Goal: Information Seeking & Learning: Learn about a topic

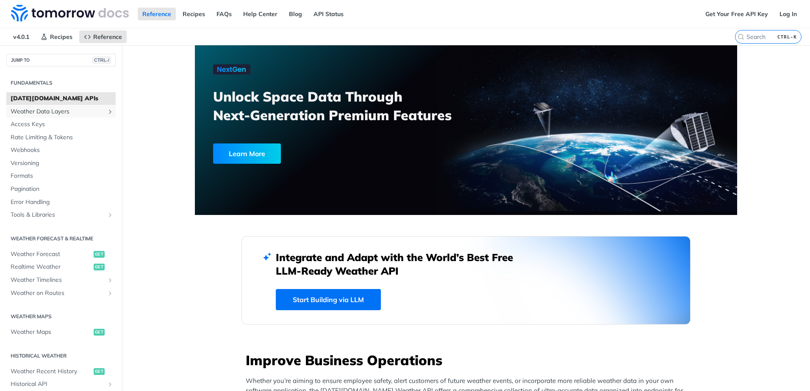
click at [63, 112] on span "Weather Data Layers" at bounding box center [58, 112] width 94 height 8
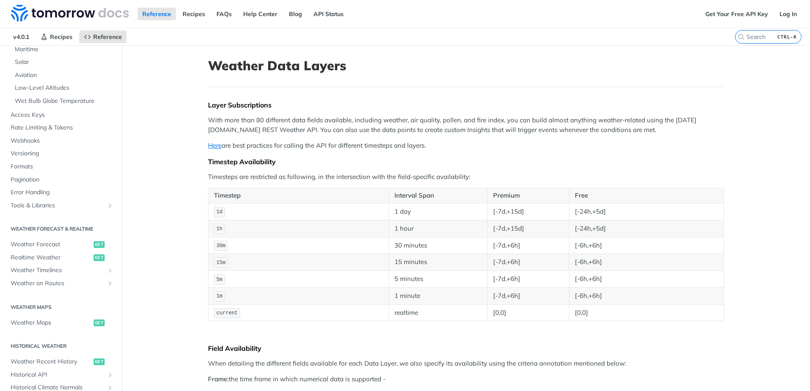
scroll to position [228, 0]
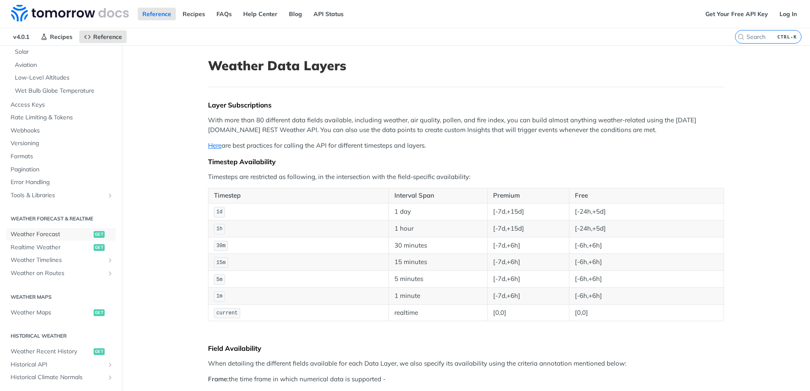
click at [47, 236] on span "Weather Forecast" at bounding box center [51, 234] width 81 height 8
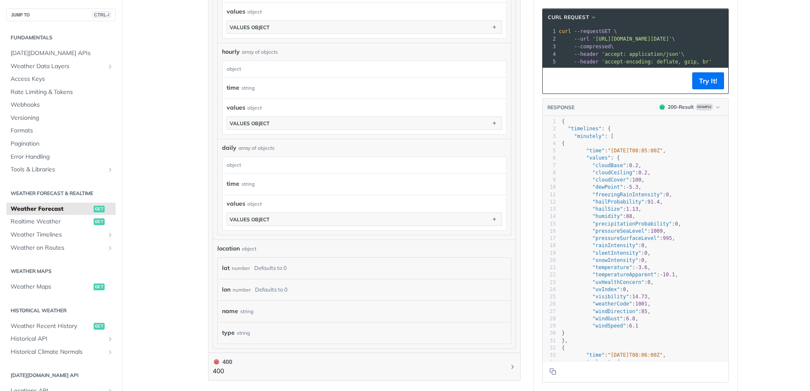
click at [107, 67] on icon "Show subpages for Weather Data Layers" at bounding box center [110, 66] width 7 height 7
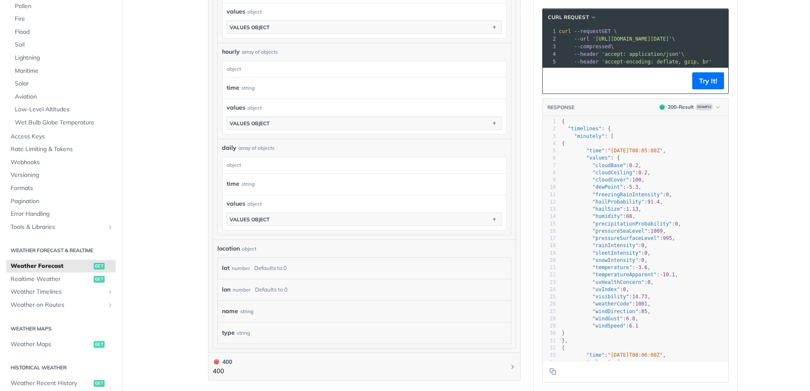
scroll to position [160, 0]
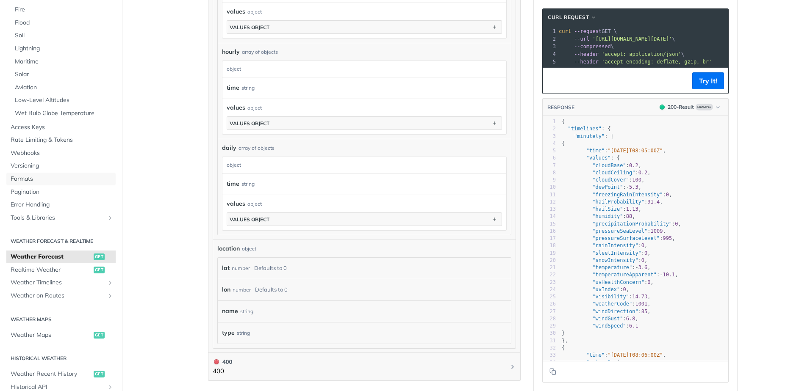
click at [10, 179] on link "Formats" at bounding box center [60, 179] width 109 height 13
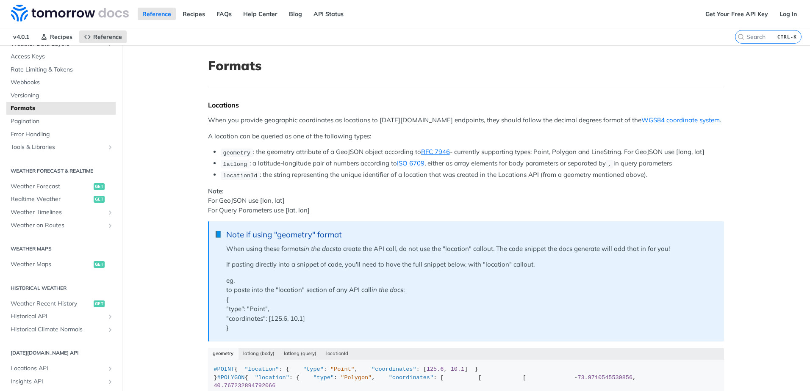
scroll to position [69, 0]
click at [29, 197] on span "Realtime Weather" at bounding box center [51, 198] width 81 height 8
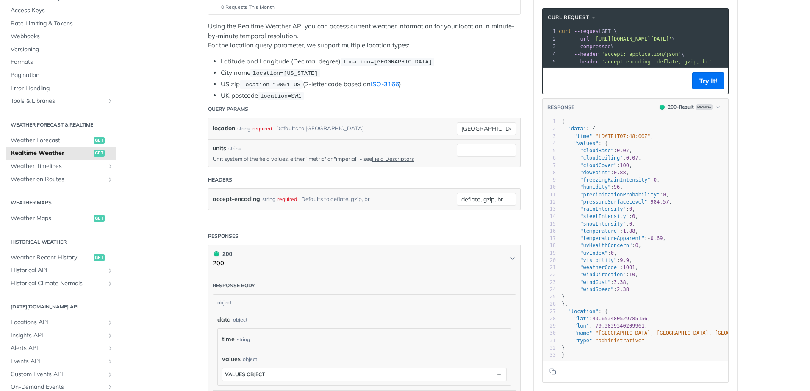
scroll to position [166, 0]
